Goal: Task Accomplishment & Management: Manage account settings

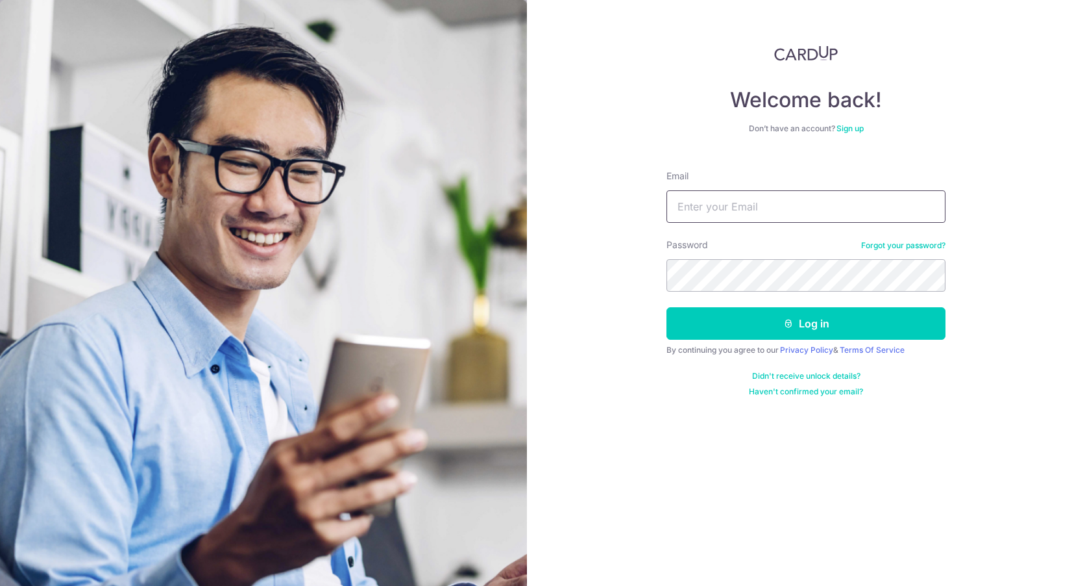
click at [792, 213] on input "Email" at bounding box center [806, 206] width 279 height 32
click at [926, 134] on div "Welcome back! Don’t have an account? Sign up Email Password Forgot your passwor…" at bounding box center [806, 220] width 279 height 351
click at [789, 197] on input "Email" at bounding box center [806, 206] width 279 height 32
type input "[EMAIL_ADDRESS][DOMAIN_NAME]"
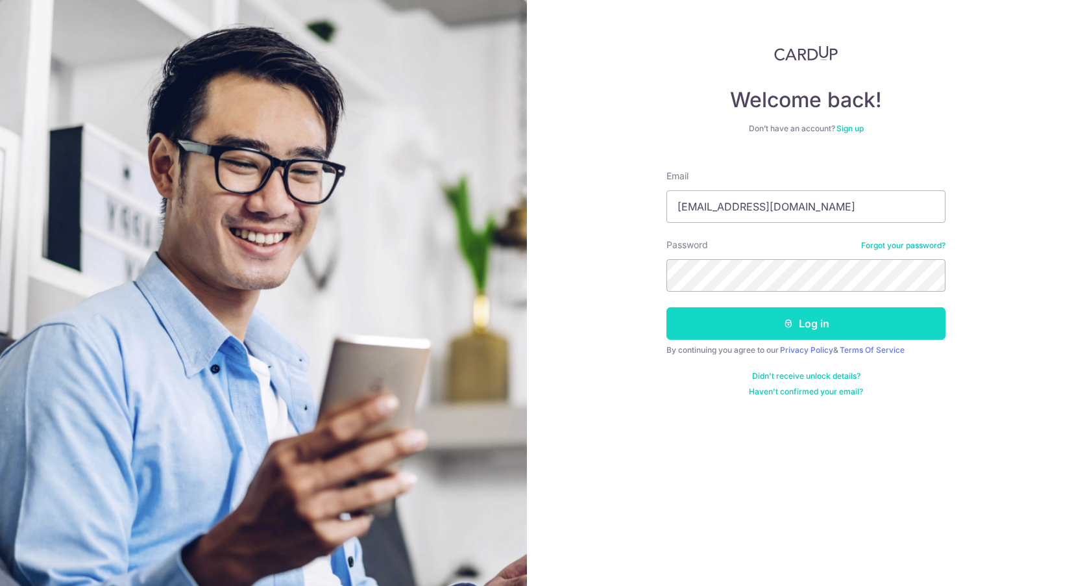
click at [749, 327] on button "Log in" at bounding box center [806, 323] width 279 height 32
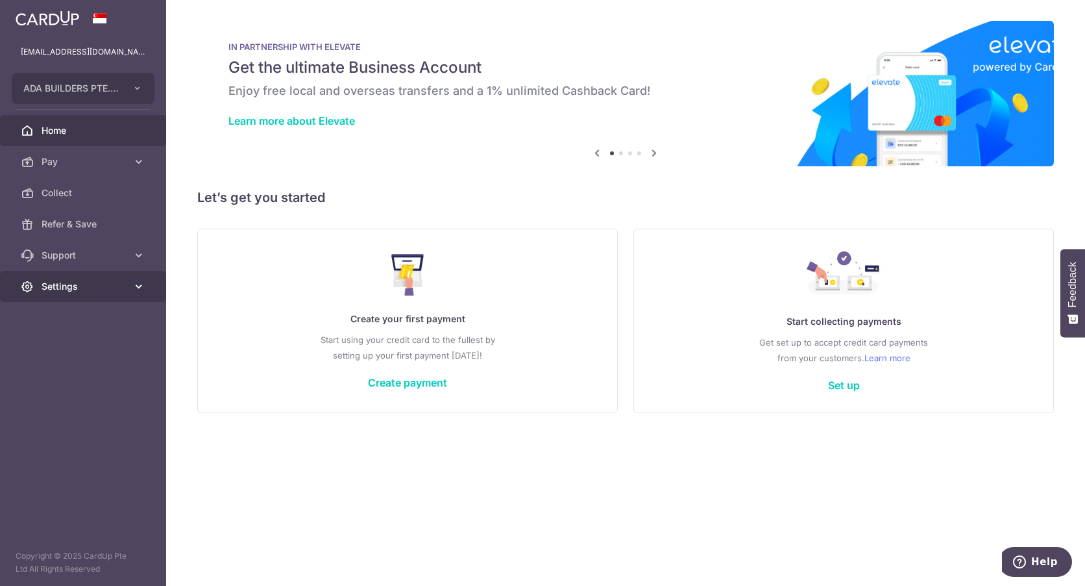
click at [119, 280] on span "Settings" at bounding box center [85, 286] width 86 height 13
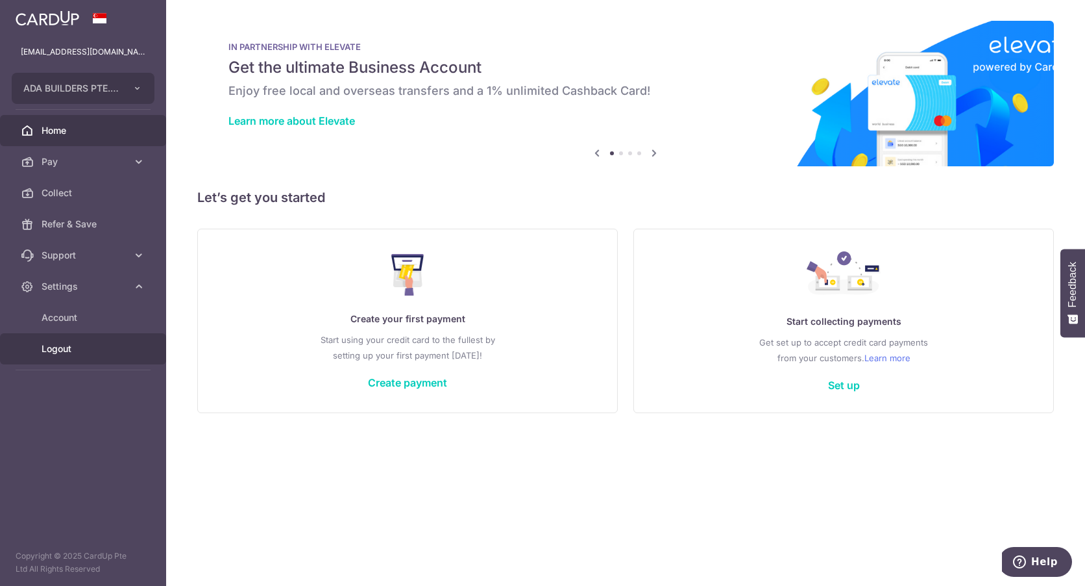
click at [77, 345] on span "Logout" at bounding box center [85, 348] width 86 height 13
